Goal: Find specific page/section: Find specific page/section

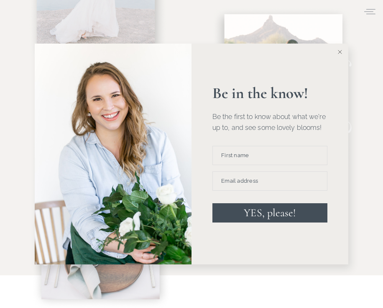
scroll to position [348, 0]
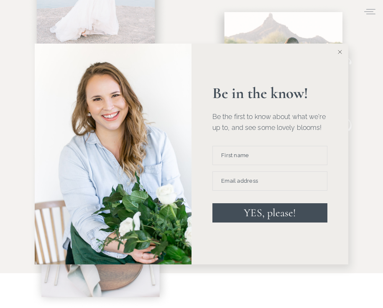
click at [340, 57] on button at bounding box center [340, 52] width 17 height 17
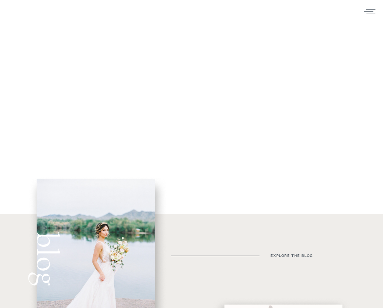
scroll to position [0, 0]
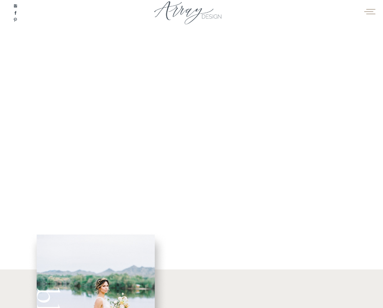
click at [351, 10] on icon at bounding box center [370, 12] width 13 height 10
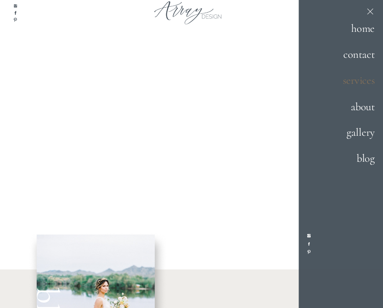
click at [351, 80] on h2 "services" at bounding box center [352, 80] width 45 height 17
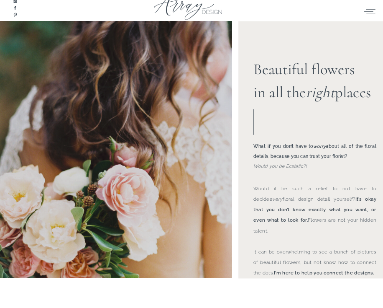
scroll to position [13, 0]
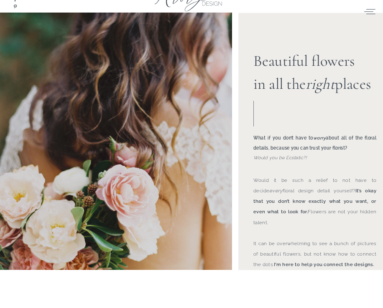
click at [278, 145] on b "What if you don’t have to worry about all of the floral details, because you ca…" at bounding box center [315, 142] width 123 height 15
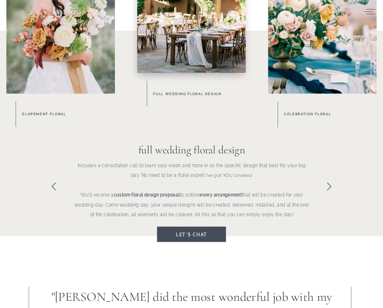
scroll to position [410, 0]
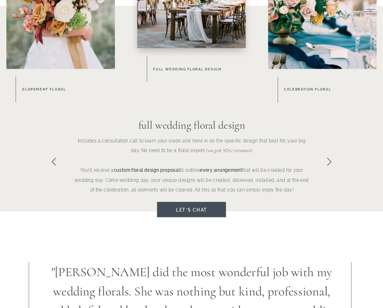
click at [209, 170] on b "every arrangement" at bounding box center [221, 169] width 42 height 5
drag, startPoint x: 209, startPoint y: 170, endPoint x: 223, endPoint y: 170, distance: 14.2
click at [223, 170] on b "every arrangement" at bounding box center [221, 169] width 42 height 5
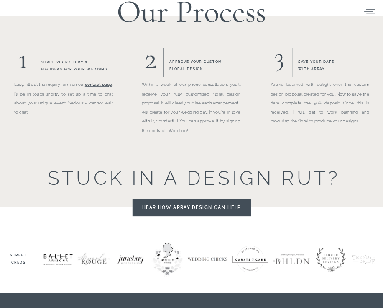
scroll to position [762, 0]
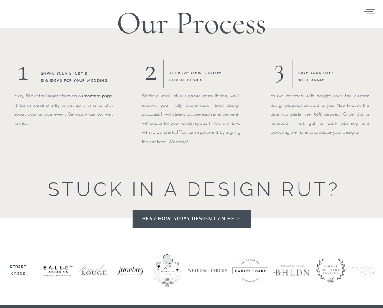
click at [85, 104] on p "Easy, fill out the inquiry form on our contact page . I'll be in touch shortly …" at bounding box center [63, 122] width 99 height 63
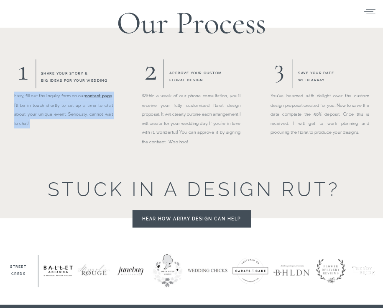
click at [85, 104] on p "Easy, fill out the inquiry form on our contact page . I'll be in touch shortly …" at bounding box center [63, 122] width 99 height 63
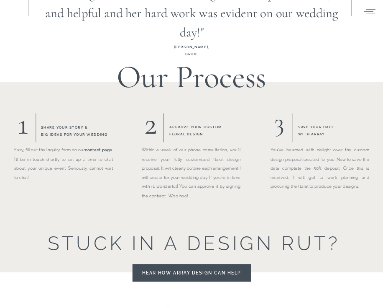
scroll to position [713, 0]
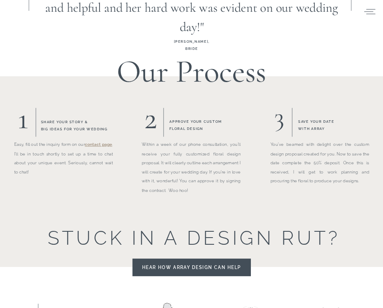
click at [106, 143] on link "contact page" at bounding box center [99, 144] width 28 height 5
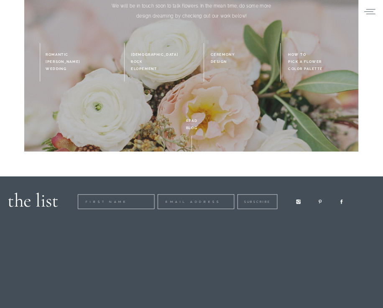
scroll to position [144, 0]
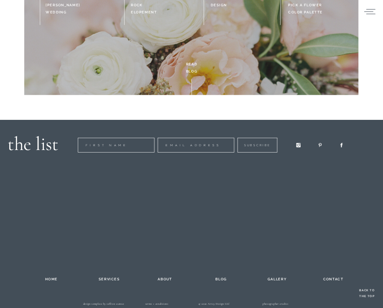
click at [329, 278] on h2 "contact" at bounding box center [333, 277] width 35 height 5
